Goal: Information Seeking & Learning: Find specific fact

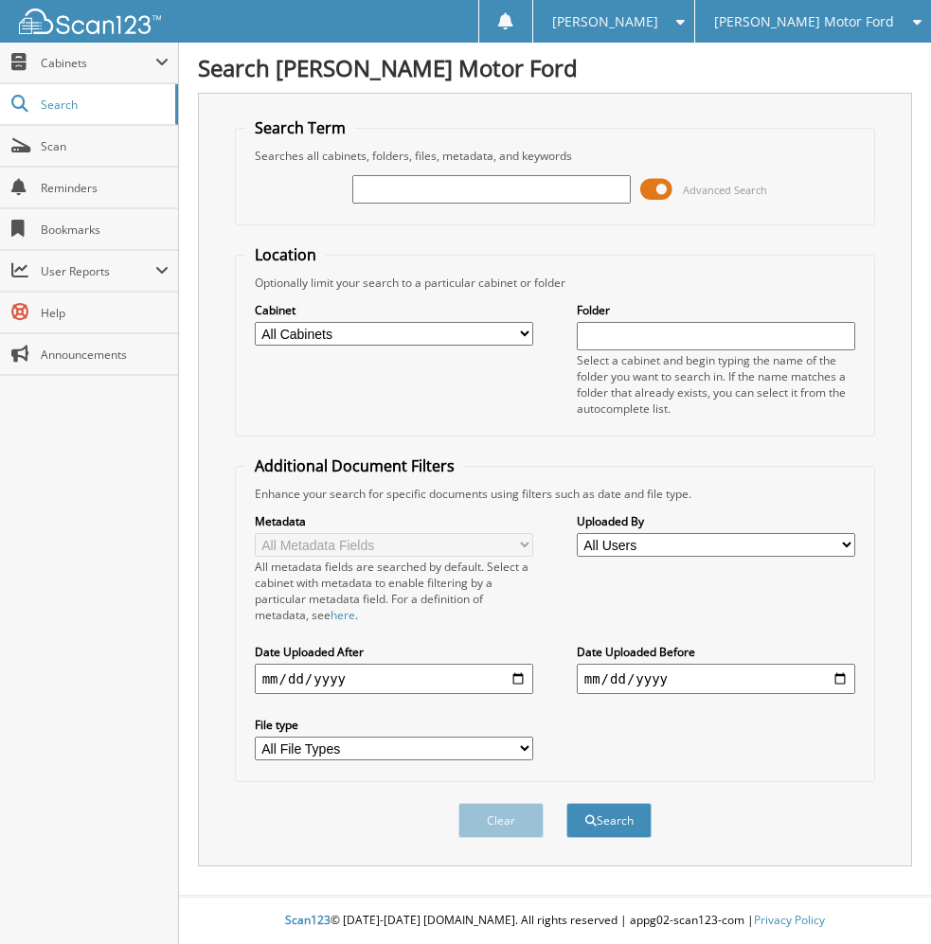
click at [478, 198] on input "text" at bounding box center [491, 189] width 279 height 28
paste input "BNB98956"
type input "BNB98956"
click at [605, 820] on button "Search" at bounding box center [608, 820] width 85 height 35
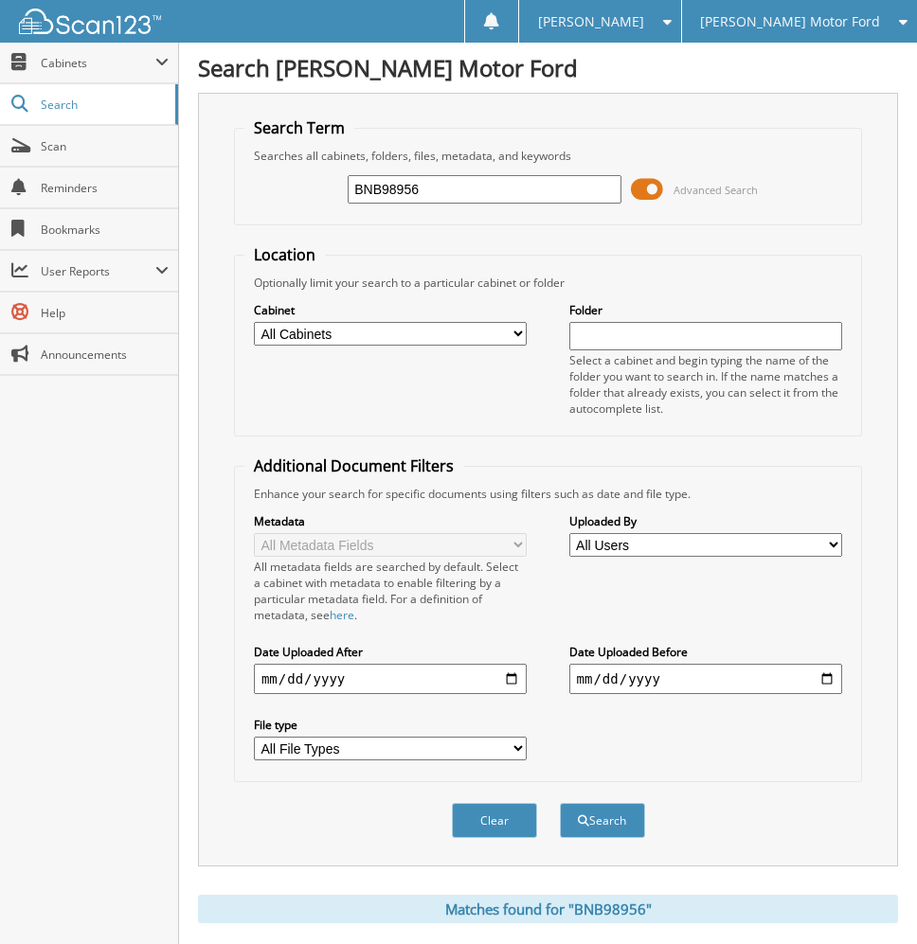
click at [655, 188] on span at bounding box center [647, 189] width 32 height 28
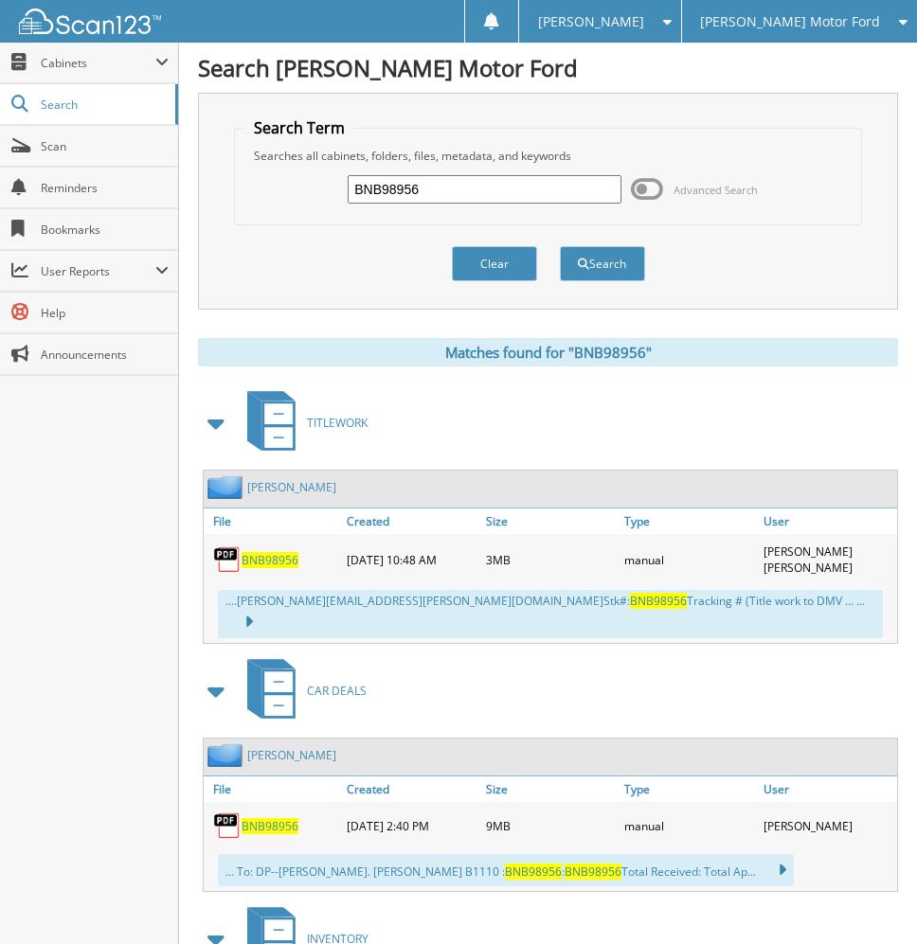
scroll to position [95, 0]
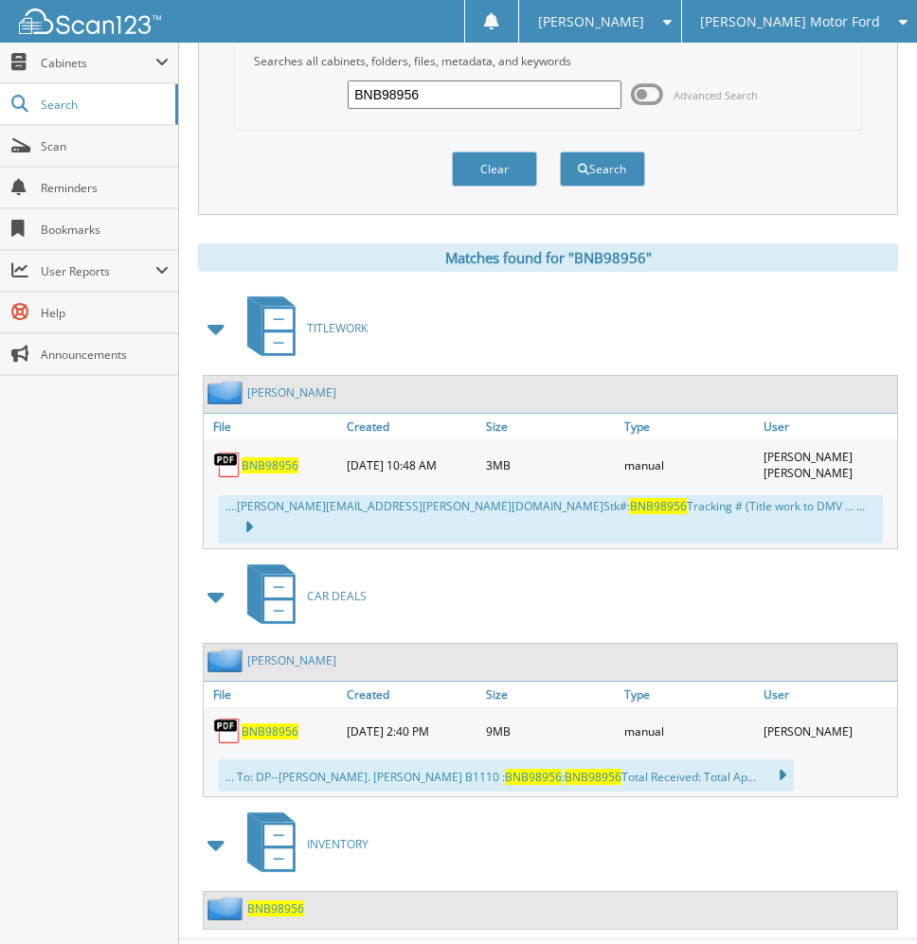
click at [269, 724] on span "BNB98956" at bounding box center [269, 732] width 57 height 16
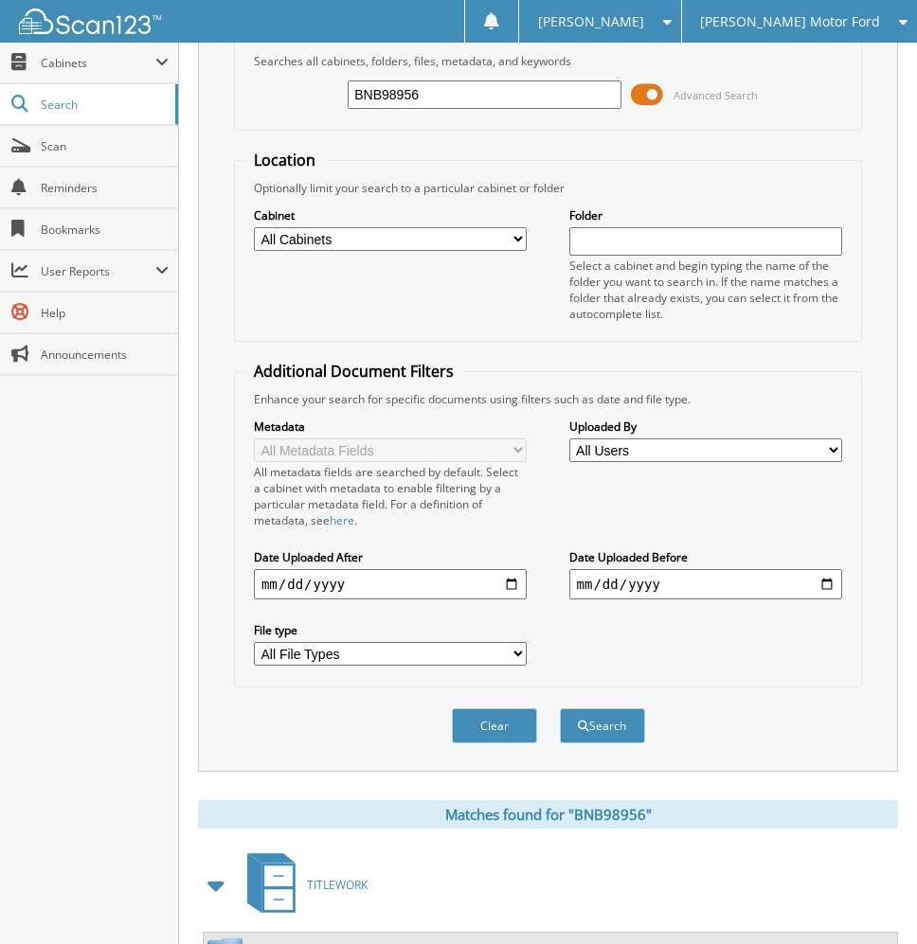
click at [645, 93] on span at bounding box center [647, 94] width 32 height 28
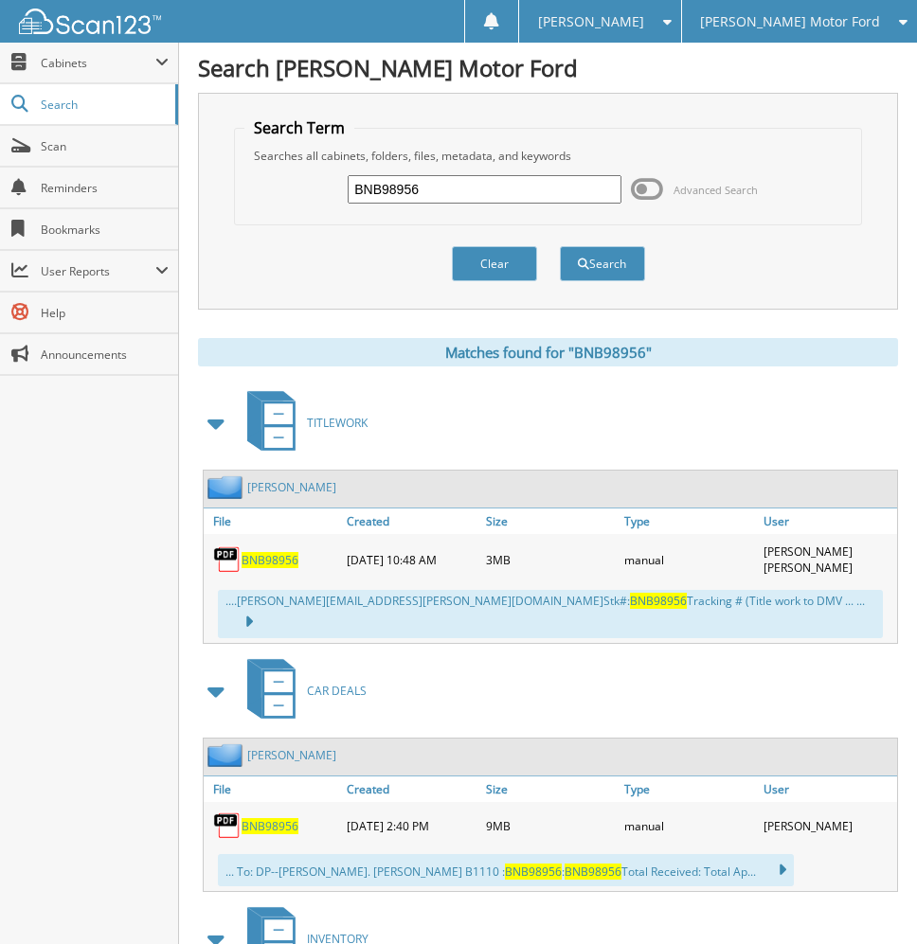
click at [376, 196] on input "BNB98956" at bounding box center [485, 189] width 274 height 28
paste input "B40892A"
type input "BB40892A"
click at [586, 267] on span "submit" at bounding box center [583, 264] width 11 height 11
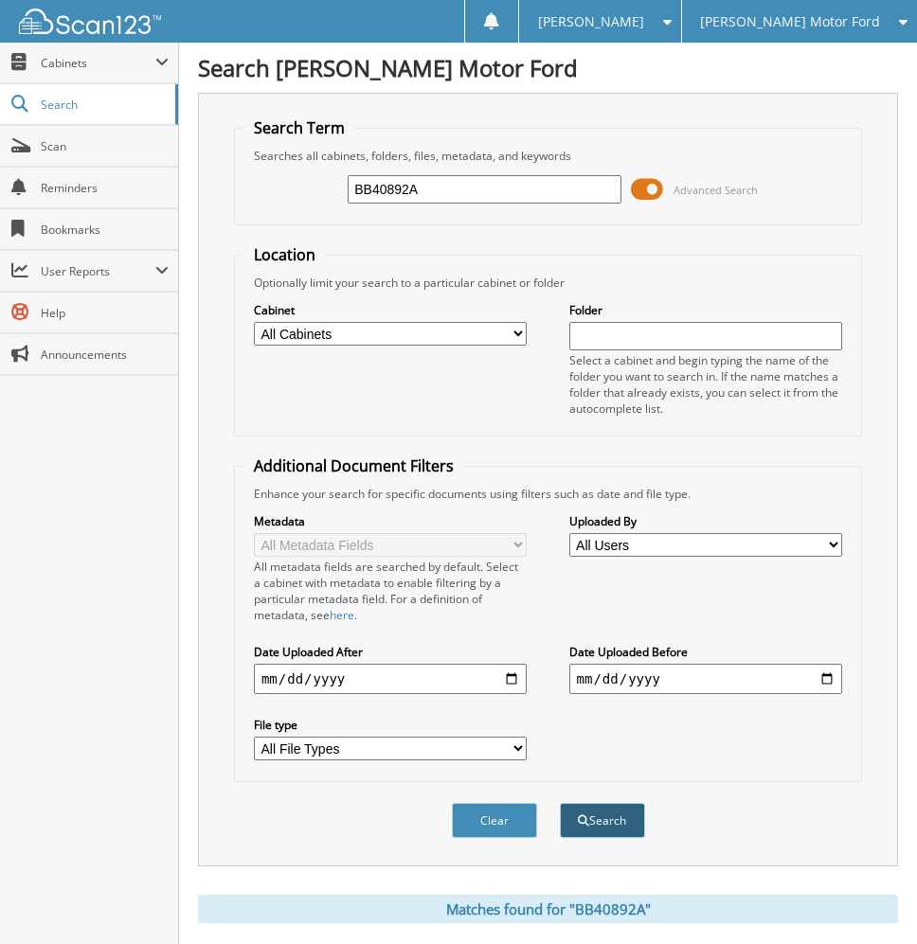
click at [609, 817] on button "Search" at bounding box center [602, 820] width 85 height 35
click at [656, 187] on span at bounding box center [647, 189] width 32 height 28
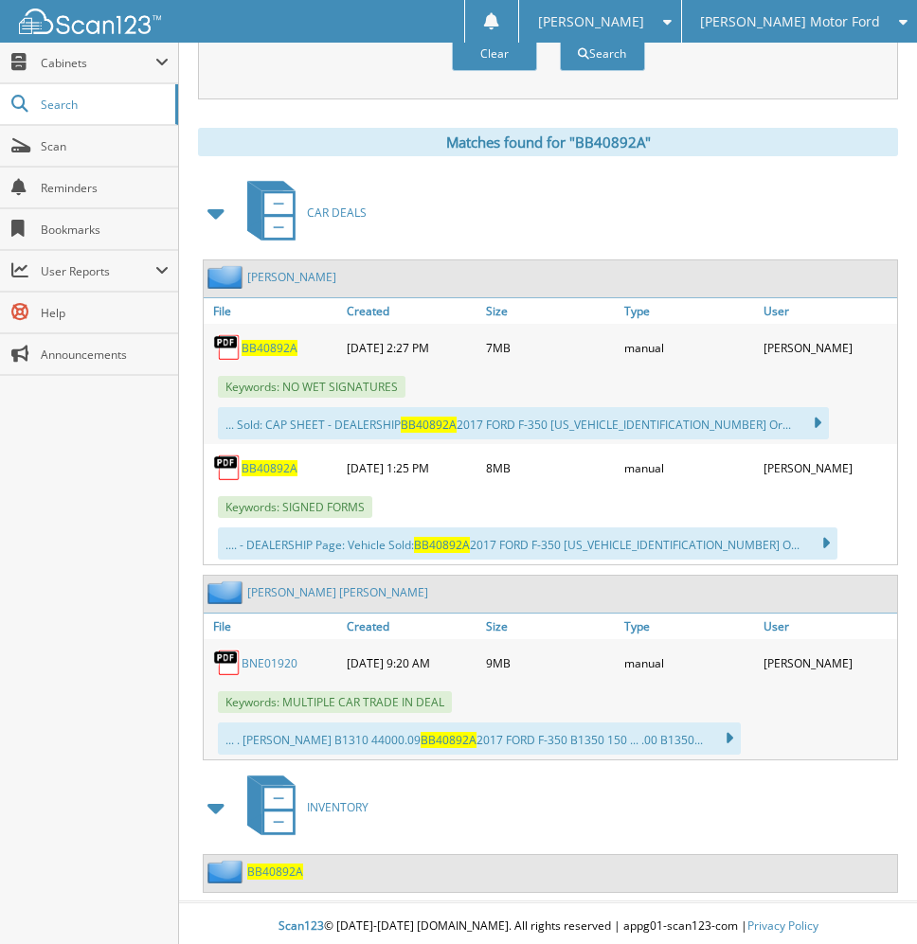
scroll to position [216, 0]
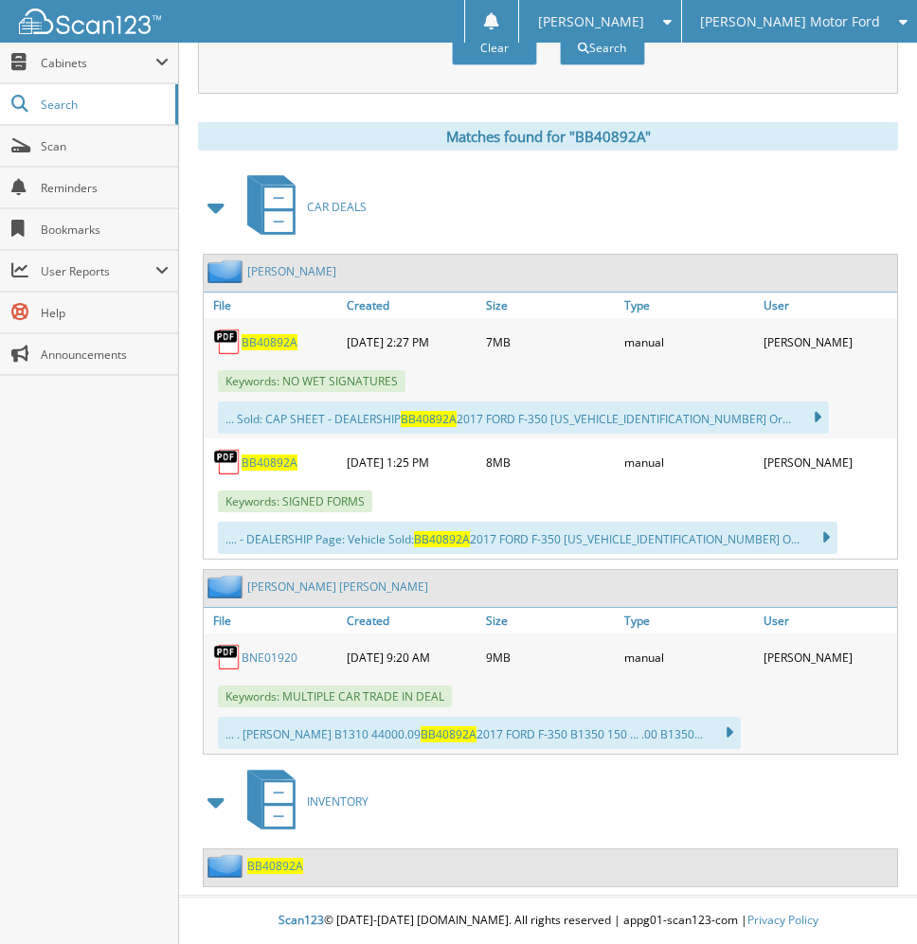
click at [261, 337] on span "BB40892A" at bounding box center [269, 342] width 56 height 16
click at [255, 459] on span "BB40892A" at bounding box center [269, 463] width 56 height 16
click at [274, 461] on span "BB40892A" at bounding box center [269, 463] width 56 height 16
click at [276, 461] on span "BB40892A" at bounding box center [269, 463] width 56 height 16
click at [269, 459] on span "BB40892A" at bounding box center [269, 463] width 56 height 16
